Goal: Information Seeking & Learning: Find specific fact

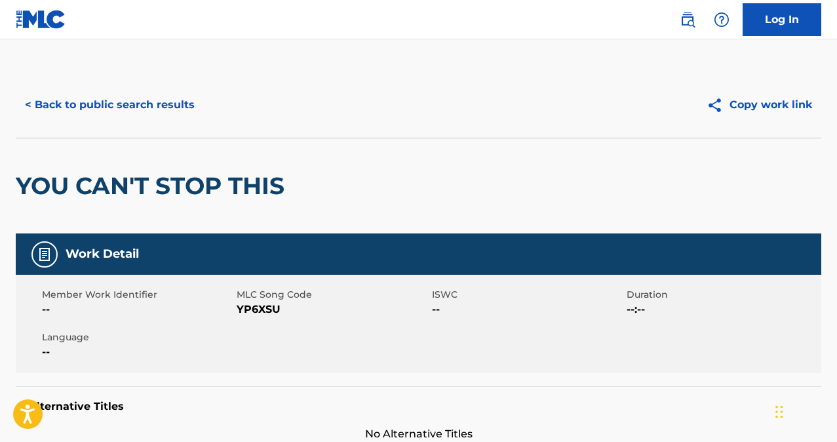
click at [104, 101] on button "< Back to public search results" at bounding box center [110, 104] width 188 height 33
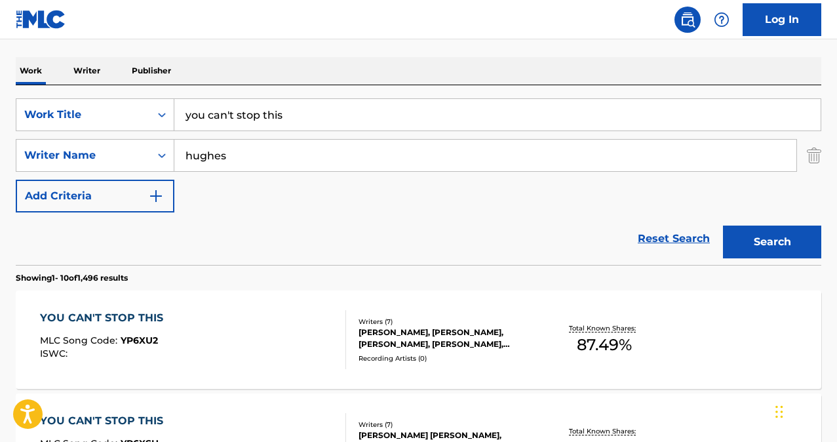
scroll to position [182, 0]
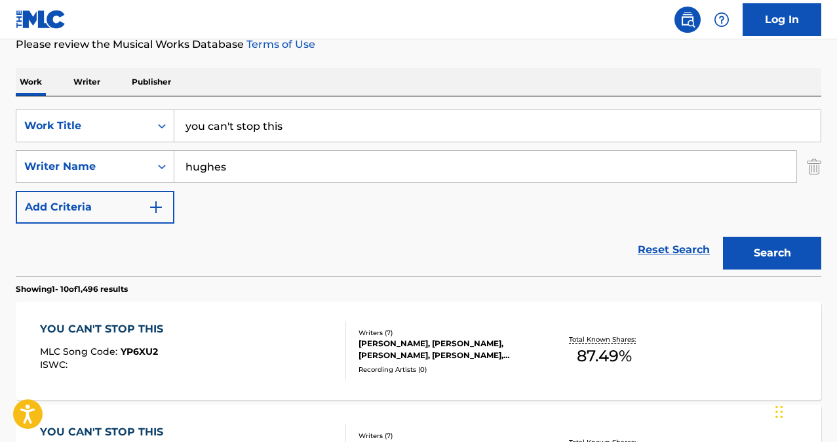
drag, startPoint x: 296, startPoint y: 123, endPoint x: 130, endPoint y: 97, distance: 168.5
click at [130, 97] on div "SearchWithCriteria80ba2f56-ec18-4e73-b309-6d757d91ad92 Work Title you can't sto…" at bounding box center [419, 186] width 806 height 180
type input "w"
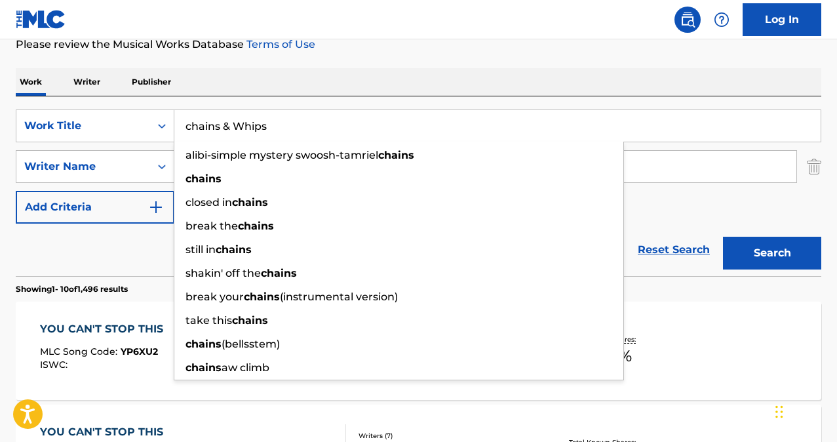
type input "chains & Whips"
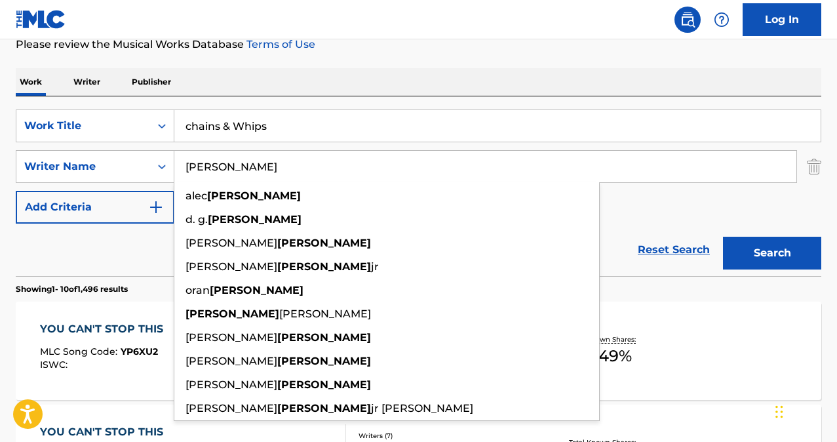
type input "[PERSON_NAME]"
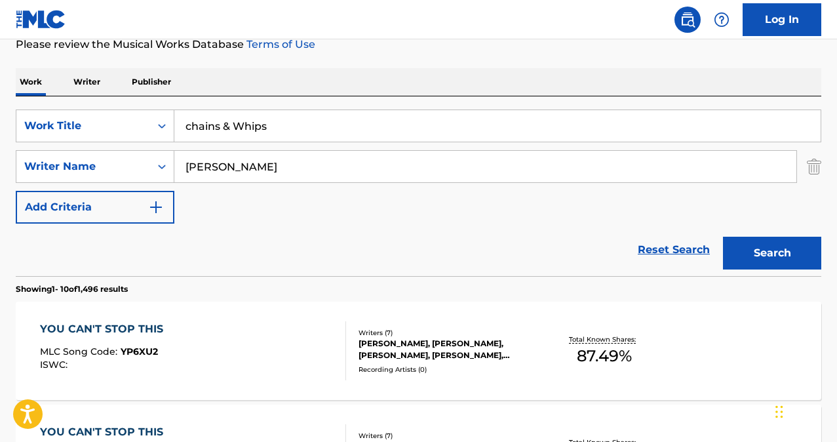
click at [787, 250] on button "Search" at bounding box center [772, 253] width 98 height 33
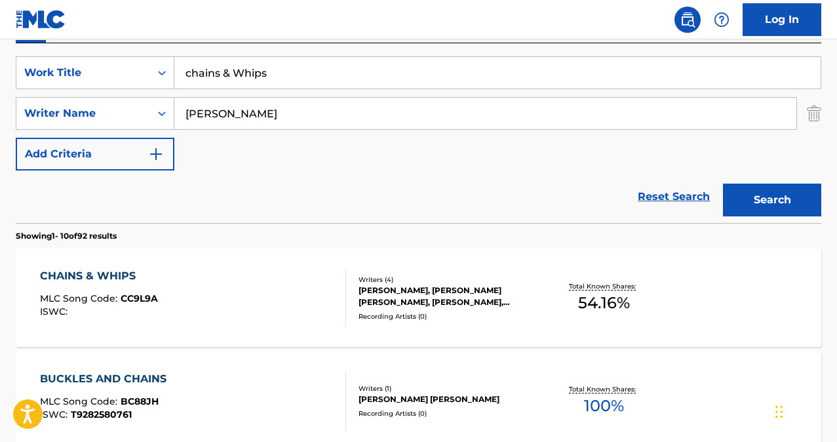
scroll to position [246, 0]
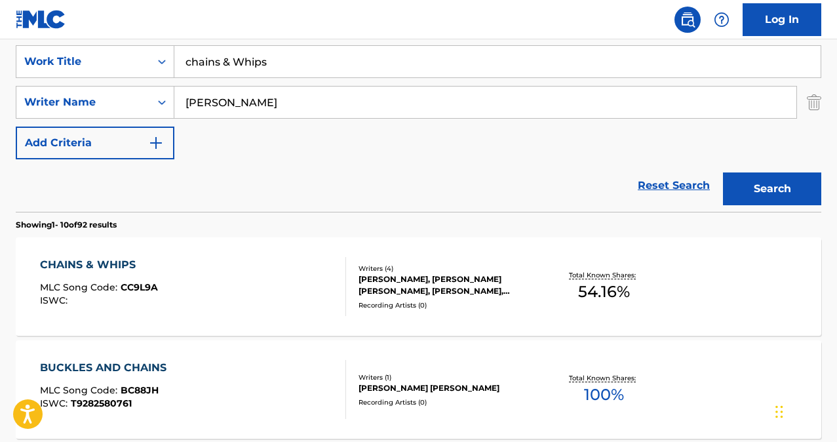
click at [109, 264] on div "CHAINS & WHIPS" at bounding box center [99, 265] width 118 height 16
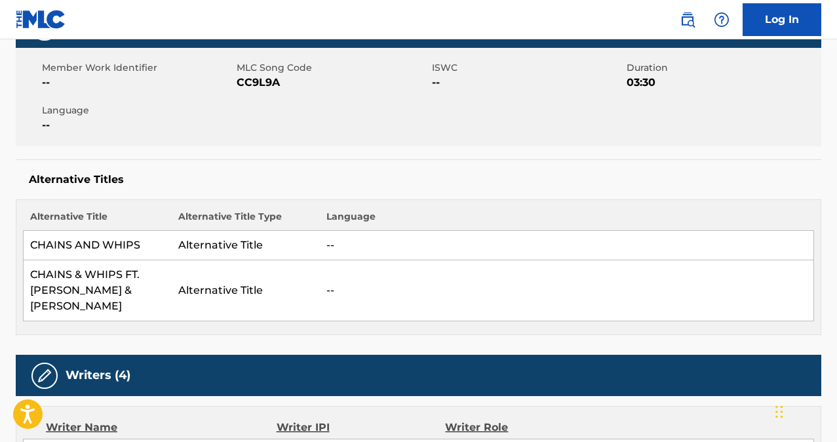
scroll to position [35, 0]
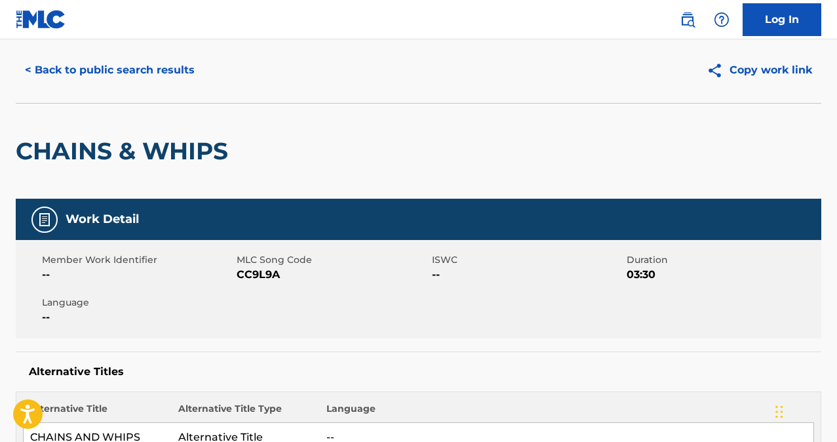
click at [121, 73] on button "< Back to public search results" at bounding box center [110, 70] width 188 height 33
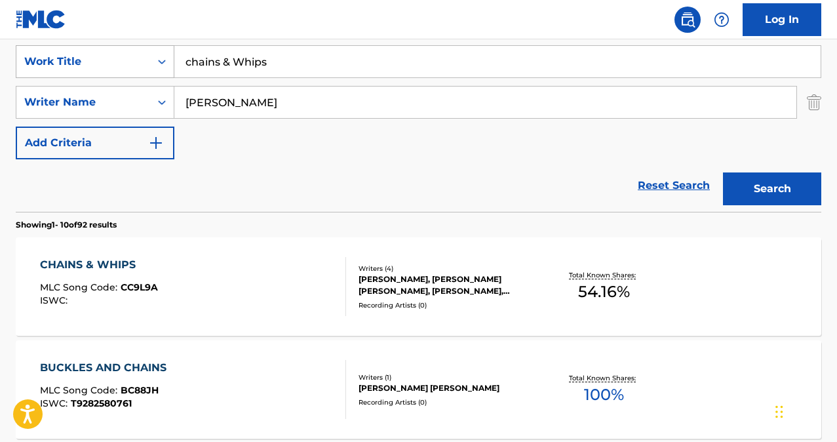
drag, startPoint x: 277, startPoint y: 65, endPoint x: 147, endPoint y: 46, distance: 130.5
click at [149, 45] on div "SearchWithCriteria80ba2f56-ec18-4e73-b309-6d757d91ad92 Work Title chains & Whips" at bounding box center [419, 61] width 806 height 33
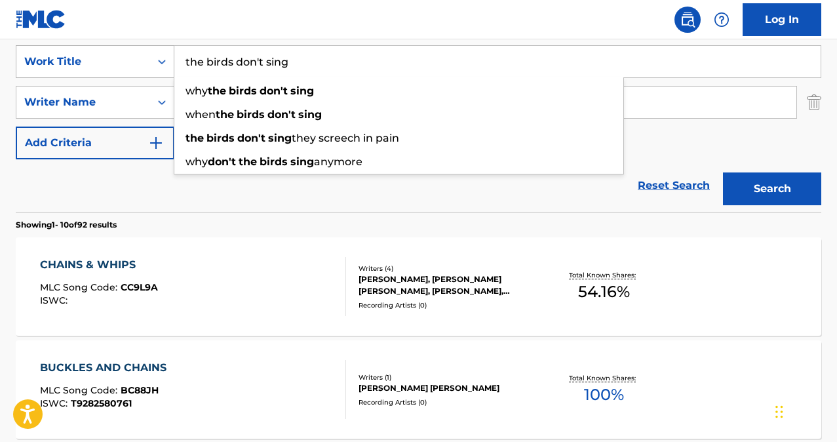
type input "the birds don't sing"
click at [723, 172] on button "Search" at bounding box center [772, 188] width 98 height 33
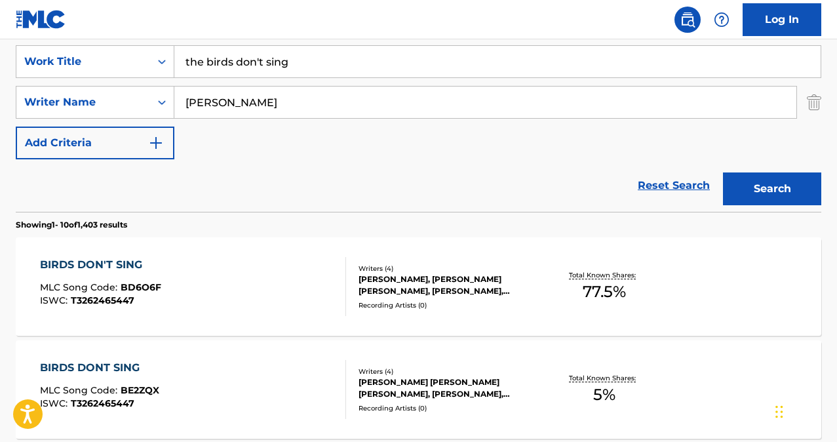
click at [93, 258] on div "BIRDS DON'T SING" at bounding box center [100, 265] width 121 height 16
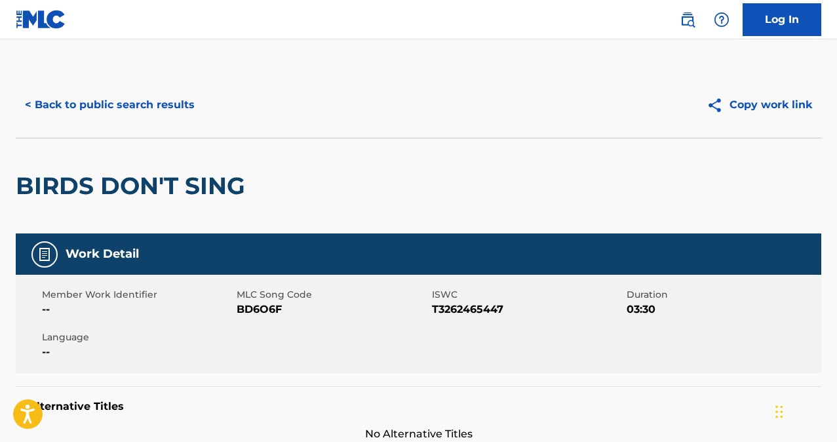
click at [120, 100] on button "< Back to public search results" at bounding box center [110, 104] width 188 height 33
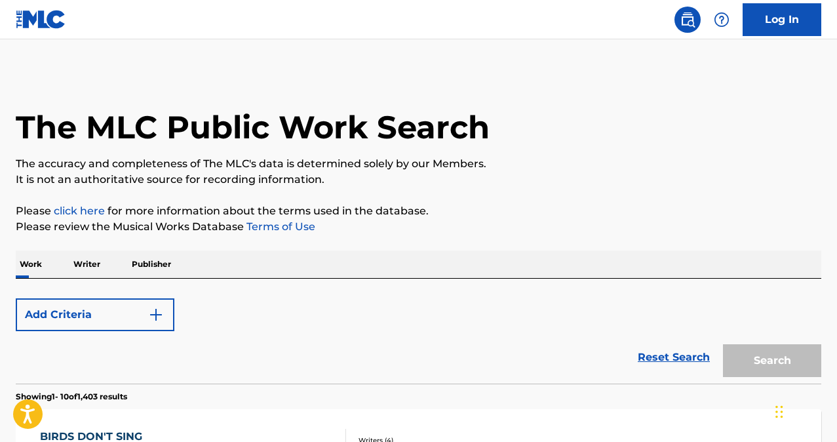
scroll to position [246, 0]
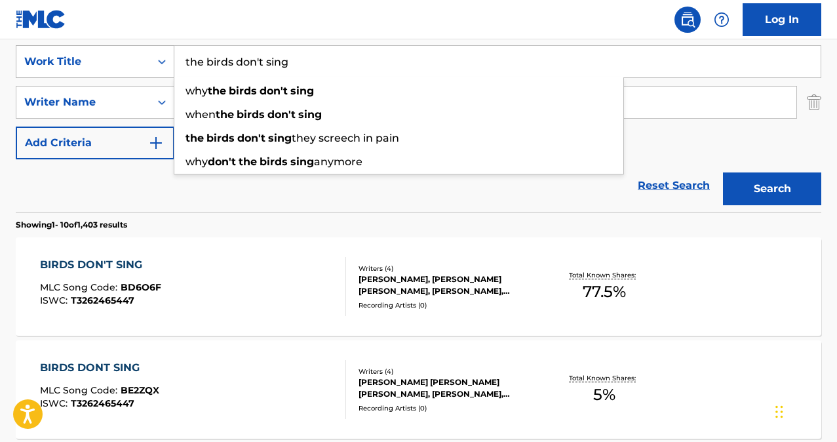
drag, startPoint x: 309, startPoint y: 72, endPoint x: 167, endPoint y: 51, distance: 143.1
click at [167, 50] on div "SearchWithCriteria80ba2f56-ec18-4e73-b309-6d757d91ad92 Work Title the birds don…" at bounding box center [419, 61] width 806 height 33
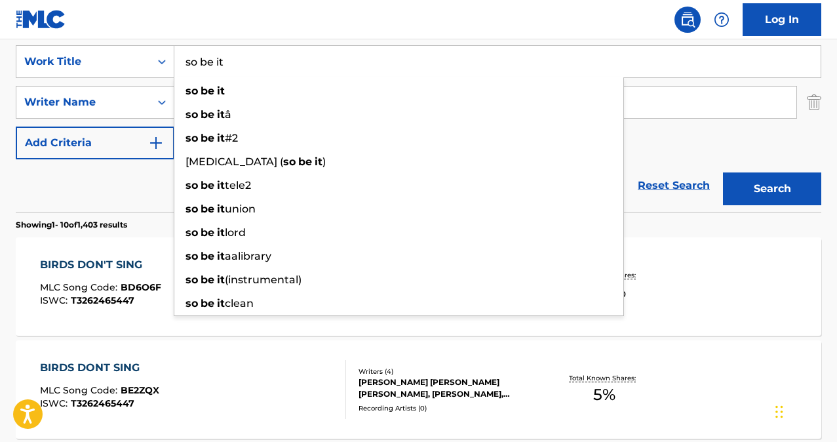
type input "so be it"
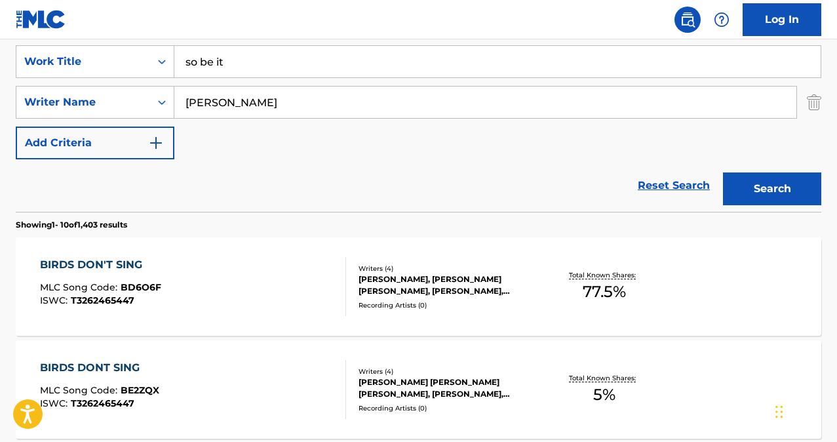
click at [764, 190] on button "Search" at bounding box center [772, 188] width 98 height 33
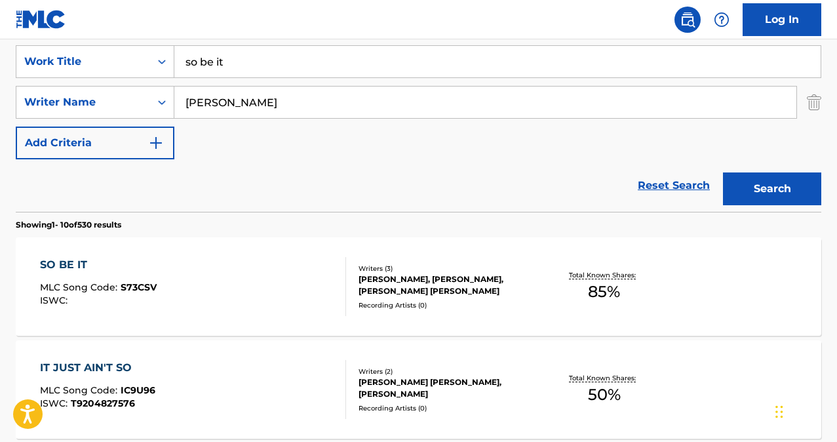
click at [62, 266] on div "SO BE IT" at bounding box center [98, 265] width 117 height 16
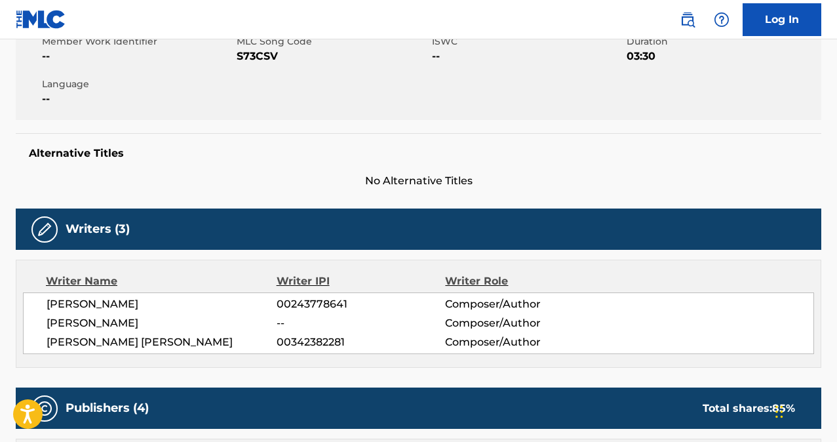
scroll to position [16, 0]
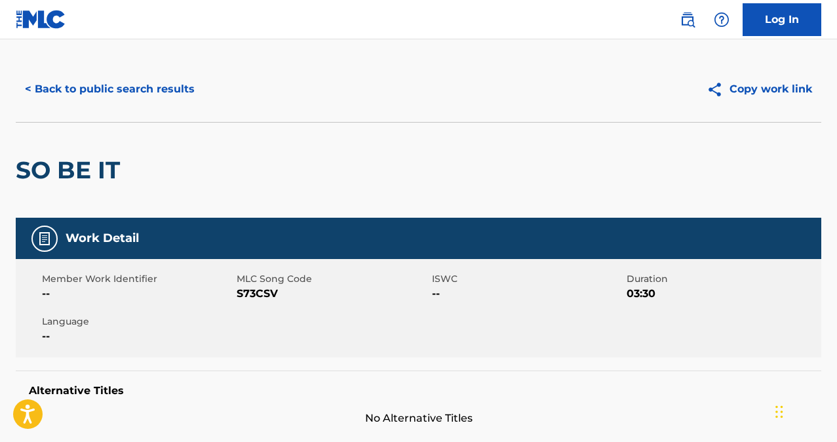
click at [153, 92] on button "< Back to public search results" at bounding box center [110, 89] width 188 height 33
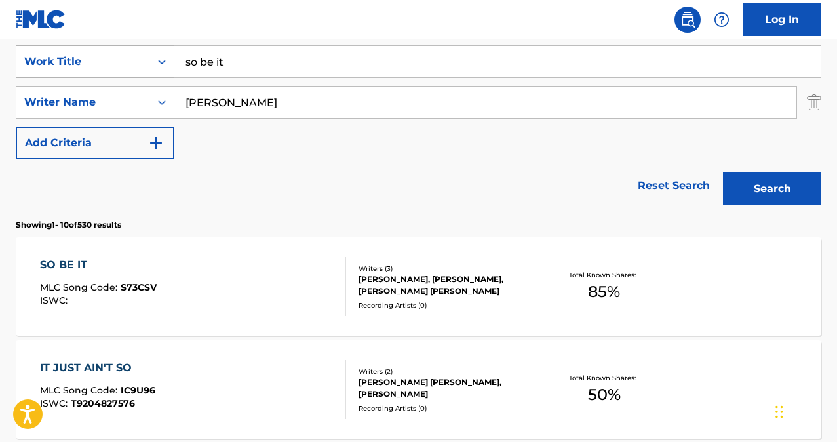
drag, startPoint x: 240, startPoint y: 67, endPoint x: 157, endPoint y: 48, distance: 85.4
click at [157, 48] on div "SearchWithCriteria80ba2f56-ec18-4e73-b309-6d757d91ad92 Work Title so be it" at bounding box center [419, 61] width 806 height 33
click at [798, 188] on button "Search" at bounding box center [772, 188] width 98 height 33
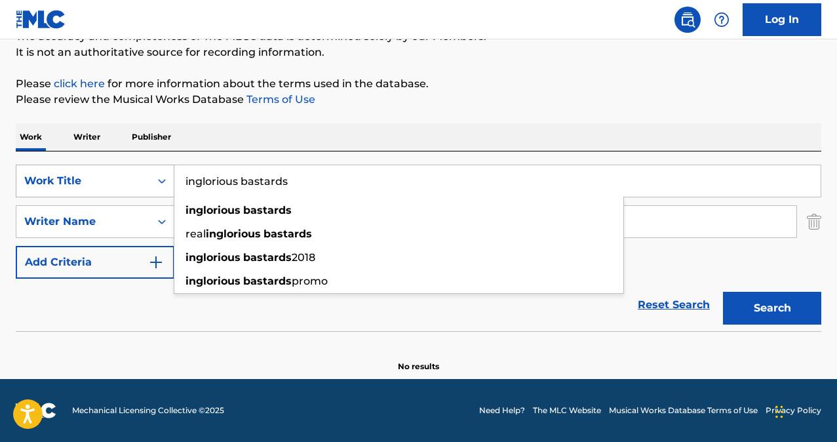
drag, startPoint x: 265, startPoint y: 178, endPoint x: 149, endPoint y: 174, distance: 115.5
click at [168, 172] on div "SearchWithCriteria80ba2f56-ec18-4e73-b309-6d757d91ad92 Work Title inglorious ba…" at bounding box center [419, 181] width 806 height 33
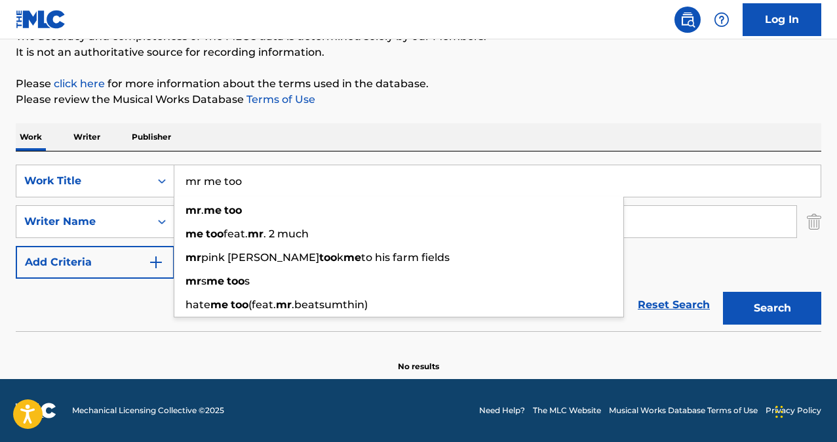
type input "mr me too"
click at [777, 314] on button "Search" at bounding box center [772, 308] width 98 height 33
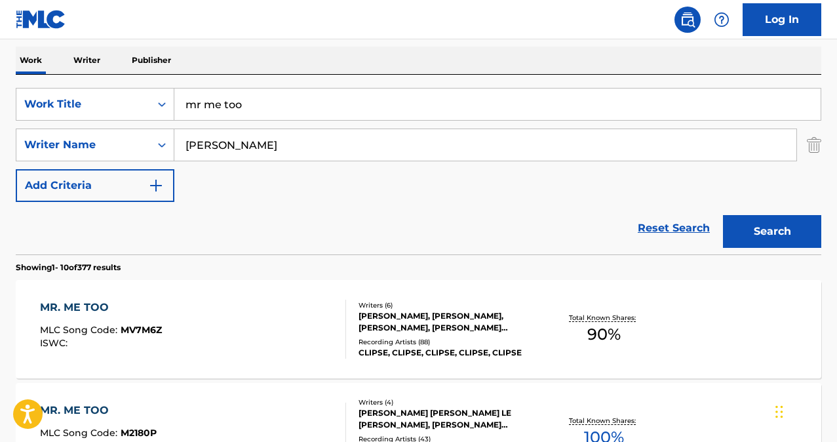
scroll to position [214, 0]
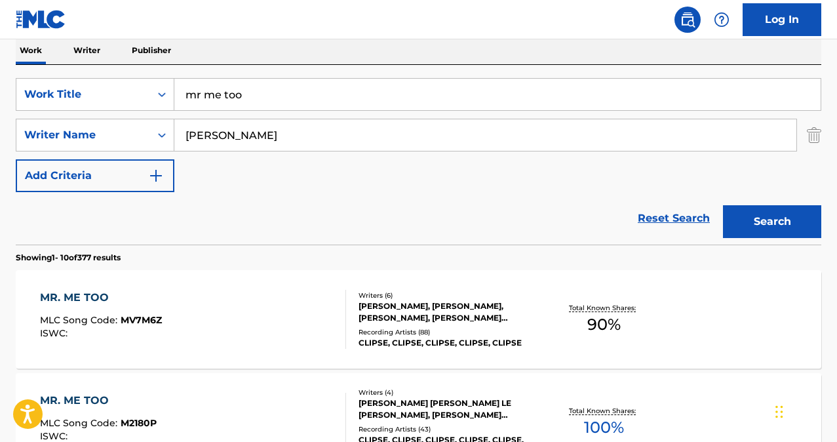
click at [73, 294] on div "MR. ME TOO" at bounding box center [101, 298] width 122 height 16
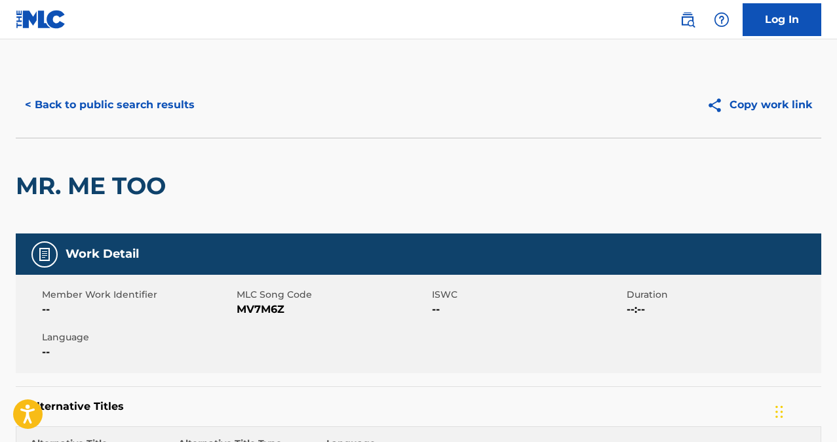
click at [106, 107] on button "< Back to public search results" at bounding box center [110, 104] width 188 height 33
